Goal: Transaction & Acquisition: Purchase product/service

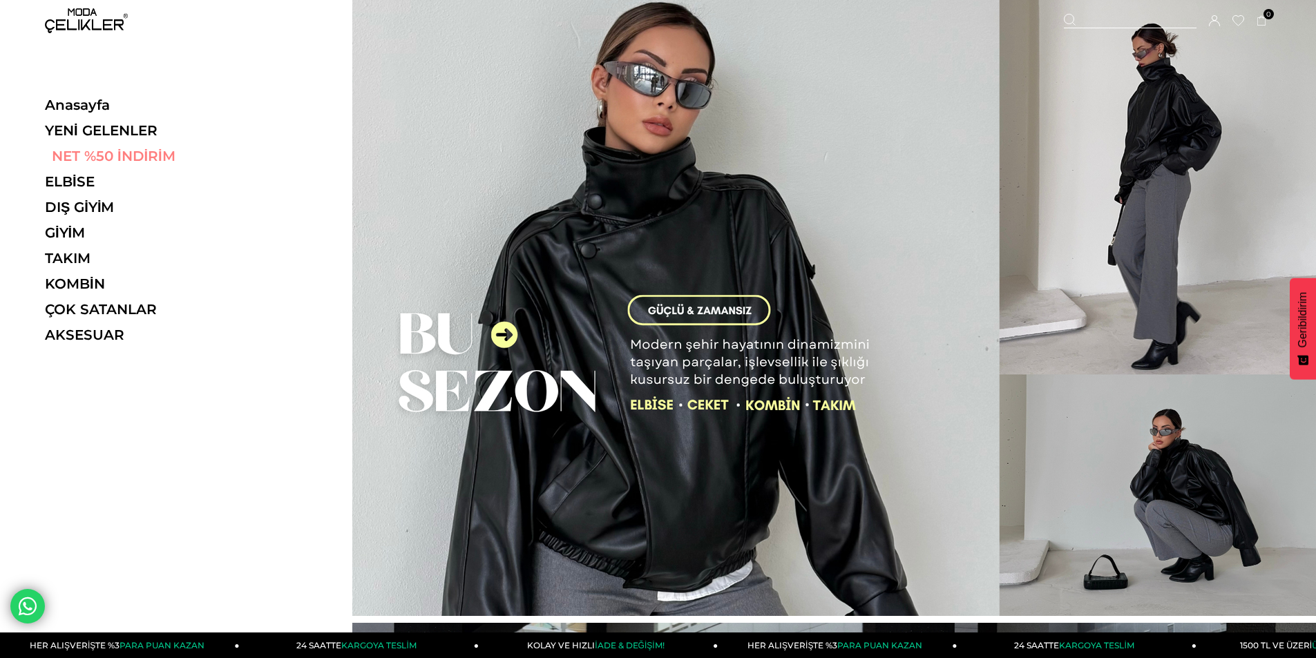
click at [103, 153] on link "NET %50 İNDİRİM" at bounding box center [140, 156] width 190 height 17
click at [149, 154] on link "NET %50 İNDİRİM" at bounding box center [140, 156] width 190 height 17
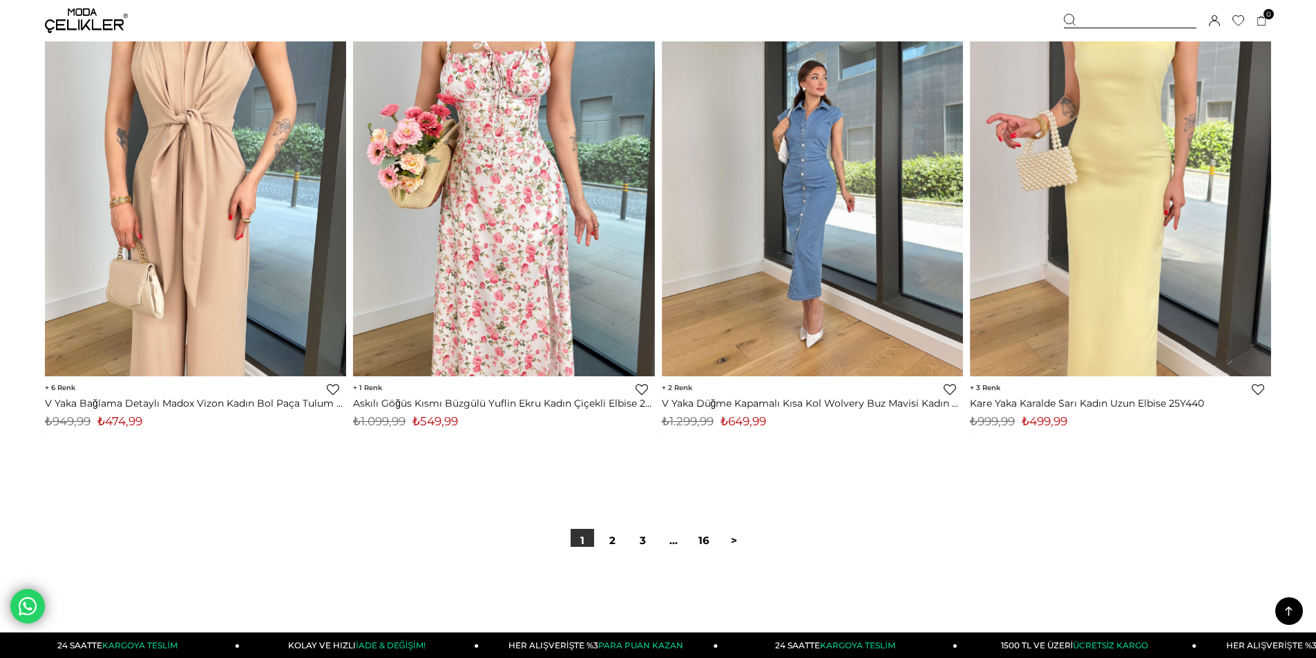
scroll to position [10479, 0]
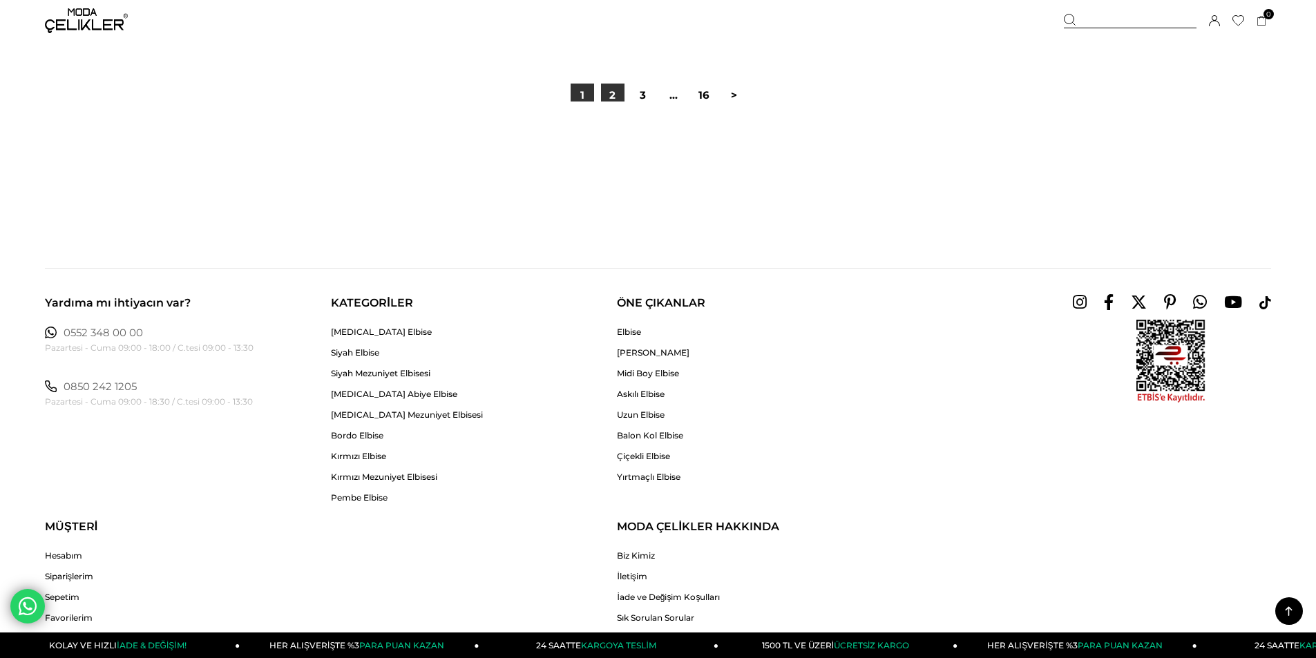
click at [607, 90] on link "2" at bounding box center [612, 95] width 23 height 23
